Goal: Transaction & Acquisition: Purchase product/service

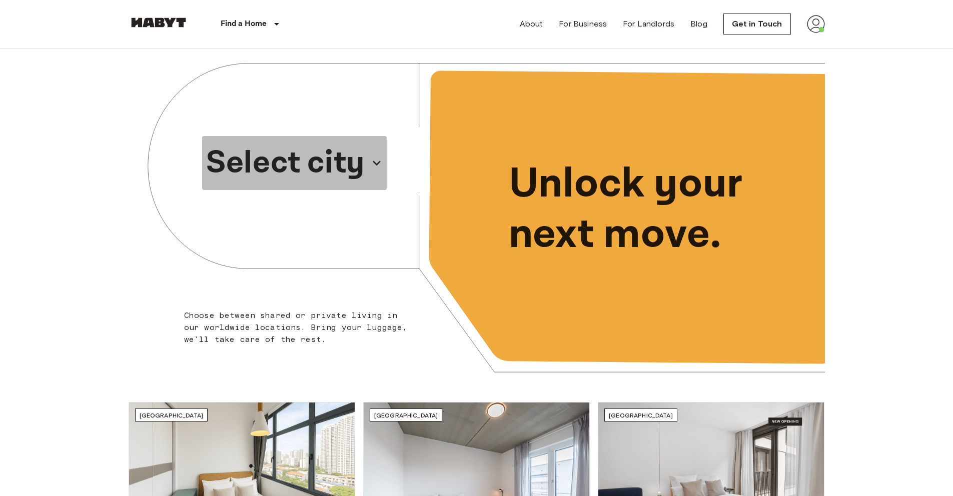
click at [222, 174] on p "Select city" at bounding box center [285, 163] width 159 height 48
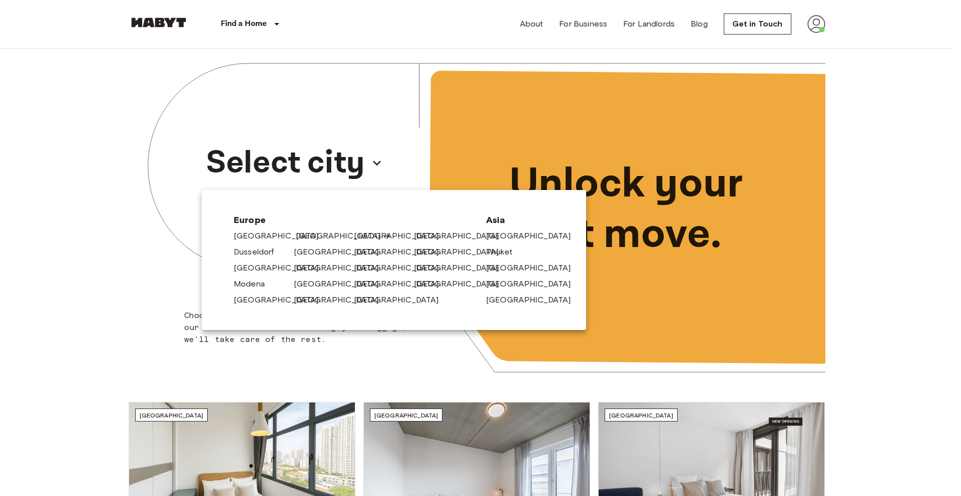
click at [303, 236] on link "[GEOGRAPHIC_DATA]" at bounding box center [343, 236] width 95 height 12
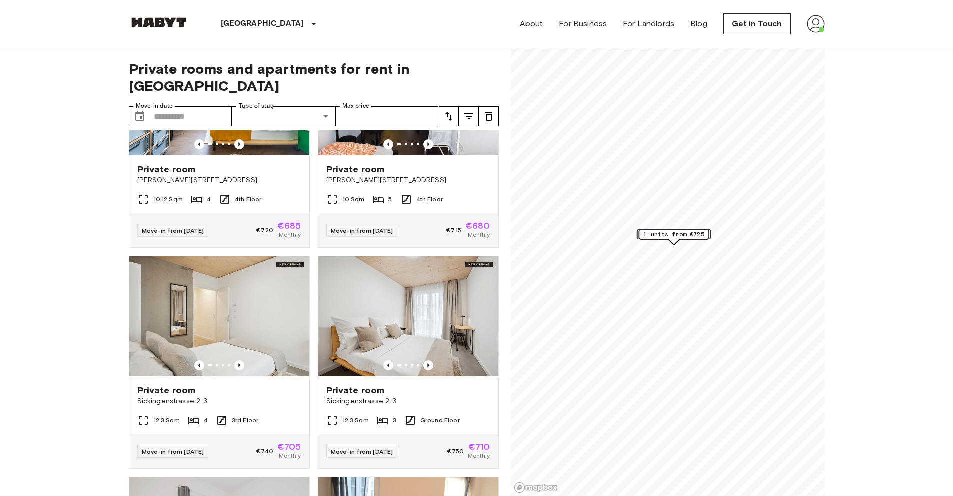
scroll to position [1242, 0]
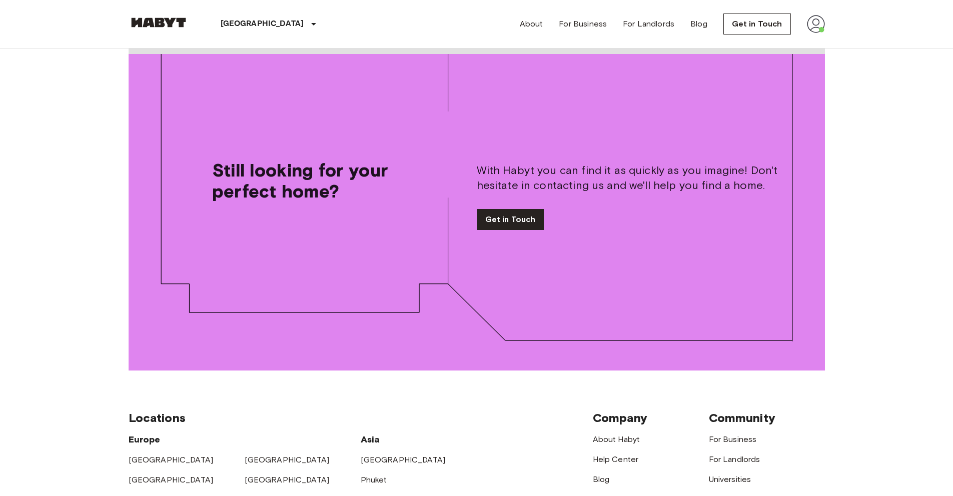
scroll to position [1571, 0]
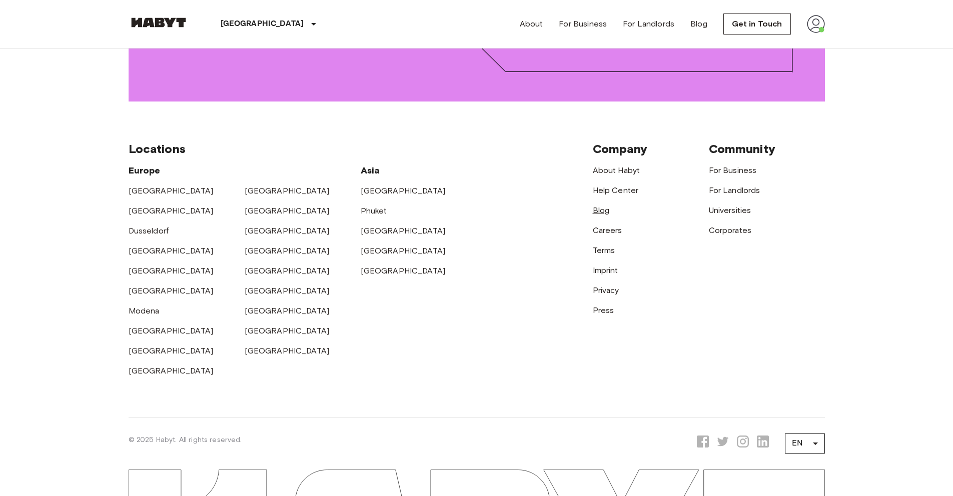
click at [599, 206] on link "Blog" at bounding box center [601, 211] width 17 height 10
click at [605, 306] on link "Press" at bounding box center [604, 311] width 22 height 10
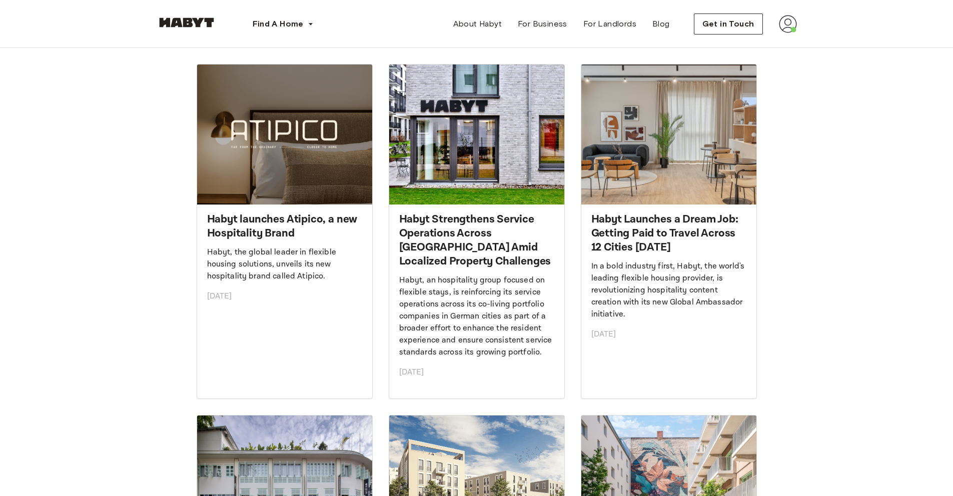
click at [246, 168] on img at bounding box center [284, 135] width 175 height 140
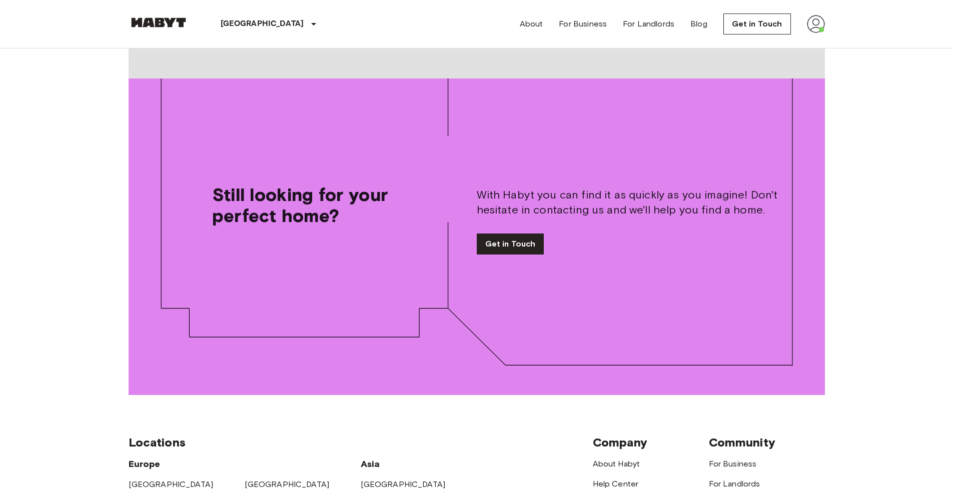
scroll to position [1571, 0]
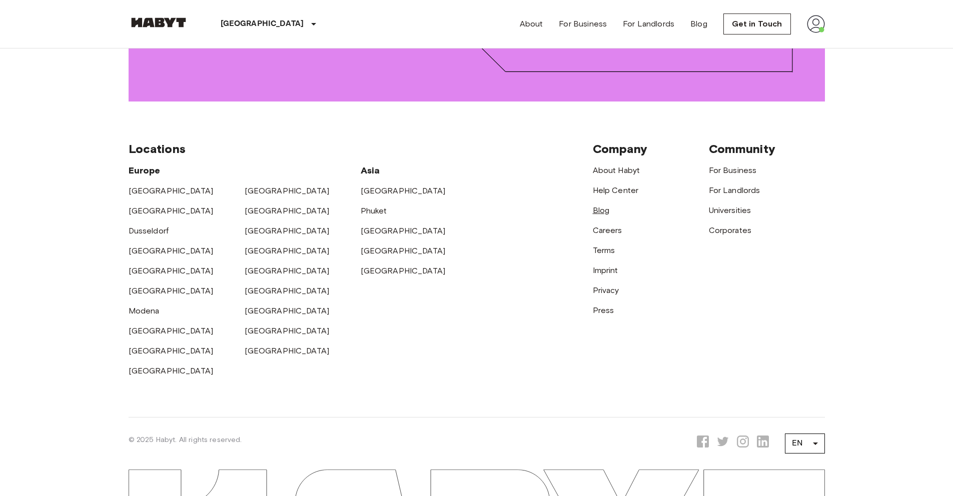
click at [609, 206] on link "Blog" at bounding box center [601, 211] width 17 height 10
click at [727, 186] on link "For Landlords" at bounding box center [735, 191] width 52 height 10
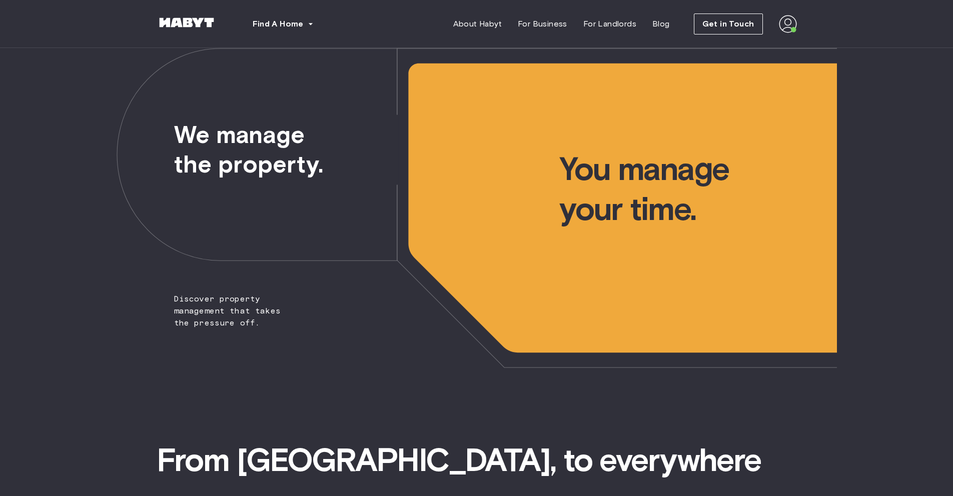
type input "****"
type input "*****"
type input "**********"
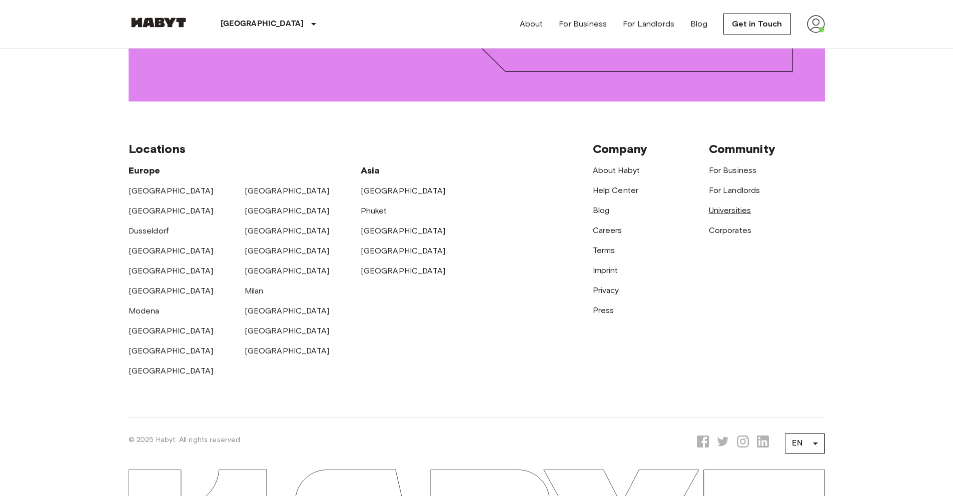
click at [735, 206] on link "Universities" at bounding box center [730, 211] width 43 height 10
click at [723, 226] on link "Corporates" at bounding box center [730, 231] width 43 height 10
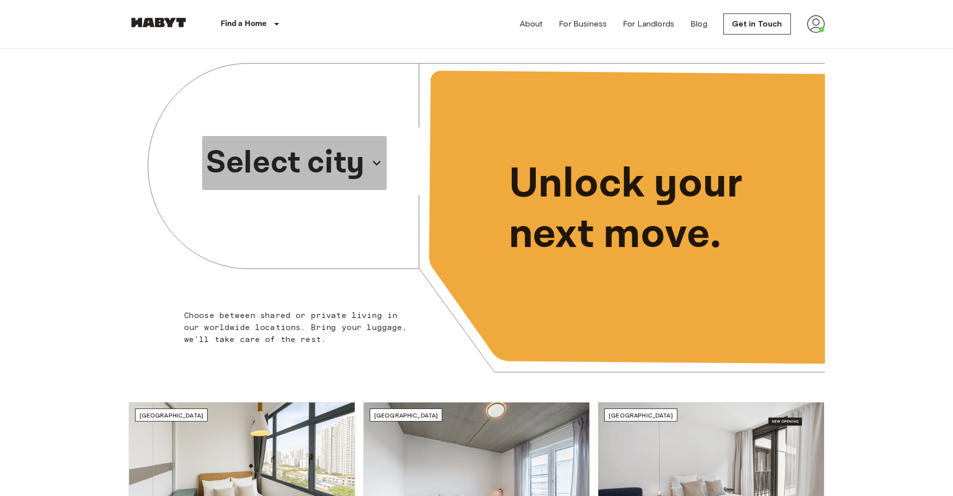
click at [304, 167] on p "Select city" at bounding box center [285, 163] width 159 height 48
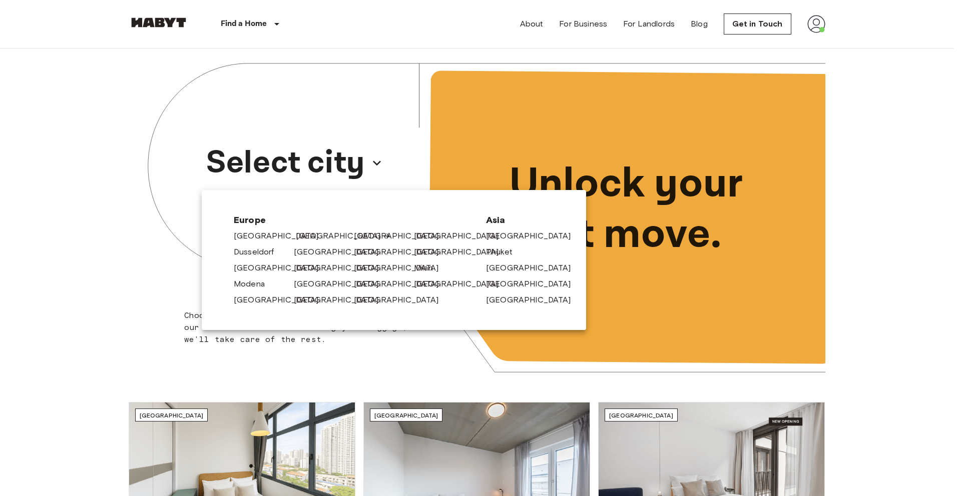
click at [310, 236] on link "[GEOGRAPHIC_DATA]" at bounding box center [343, 236] width 95 height 12
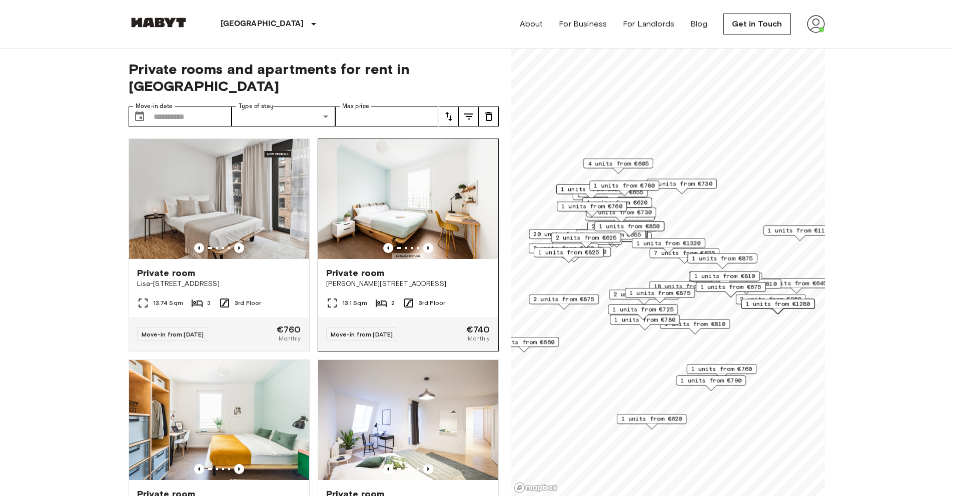
click at [332, 173] on img at bounding box center [408, 199] width 180 height 120
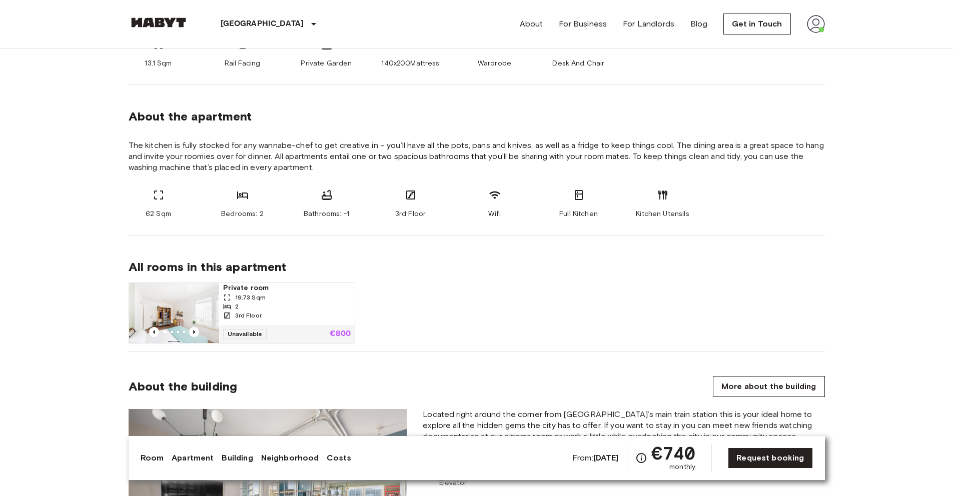
scroll to position [621, 0]
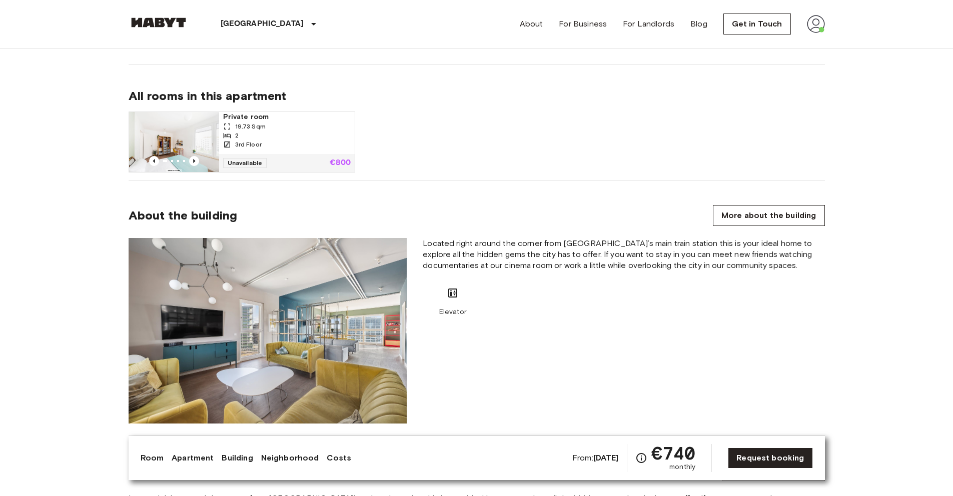
click at [804, 222] on link "More about the building" at bounding box center [769, 215] width 112 height 21
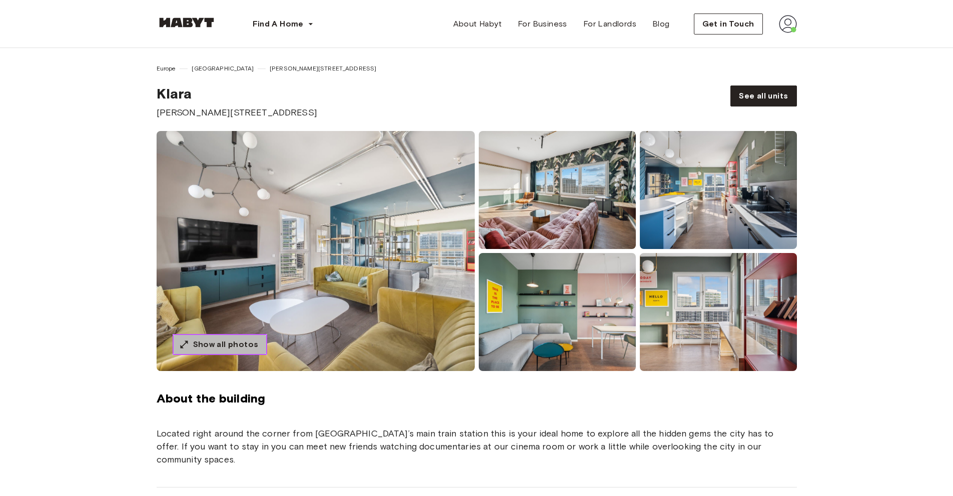
click at [241, 345] on span "Show all photos" at bounding box center [226, 345] width 66 height 12
